Goal: Find contact information: Find contact information

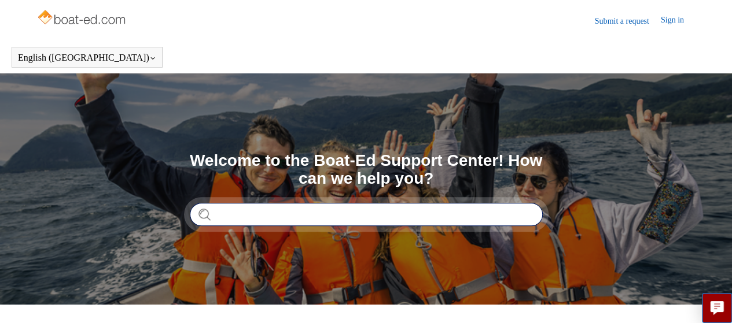
click at [296, 223] on input "Search" at bounding box center [366, 214] width 353 height 23
type input "**********"
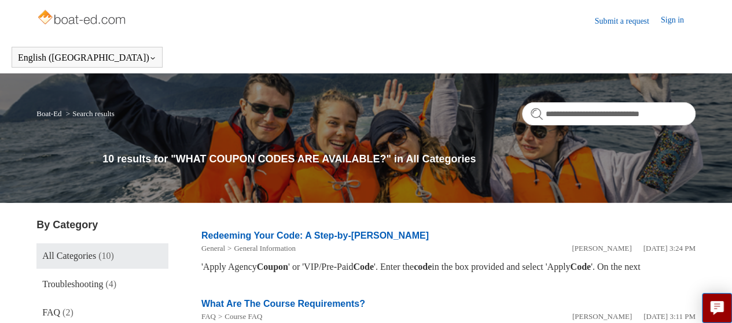
click at [628, 20] on link "Submit a request" at bounding box center [628, 21] width 66 height 12
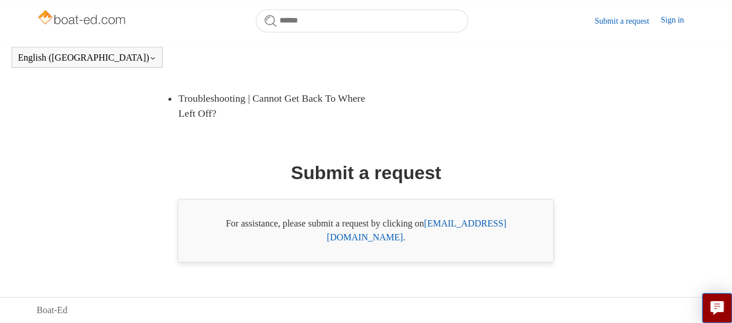
scroll to position [297, 0]
click at [466, 240] on link "support@boat-ed.com" at bounding box center [416, 231] width 179 height 24
drag, startPoint x: 529, startPoint y: 231, endPoint x: 430, endPoint y: 233, distance: 98.4
click at [430, 233] on div "For assistance, please submit a request by clicking on support@boat-ed.com ." at bounding box center [366, 231] width 376 height 64
copy div "support@boat-ed.com ."
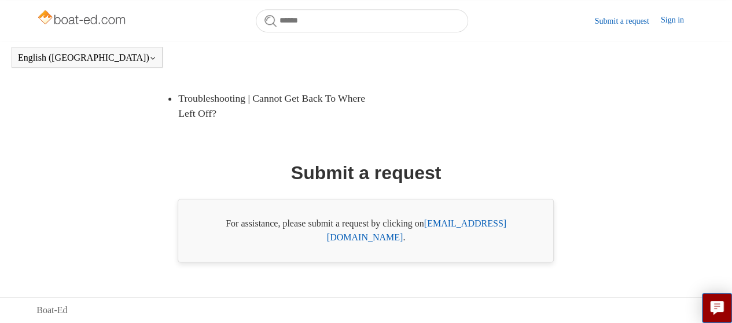
click at [468, 281] on body "Skip to main content Submit a request Sign in English (US) Español Français Boa…" at bounding box center [366, 20] width 732 height 605
drag, startPoint x: 526, startPoint y: 233, endPoint x: 427, endPoint y: 229, distance: 99.6
click at [427, 229] on div "For assistance, please submit a request by clicking on support@boat-ed.com ." at bounding box center [366, 231] width 376 height 64
copy div "support@boat-ed.com ."
